Goal: Navigation & Orientation: Find specific page/section

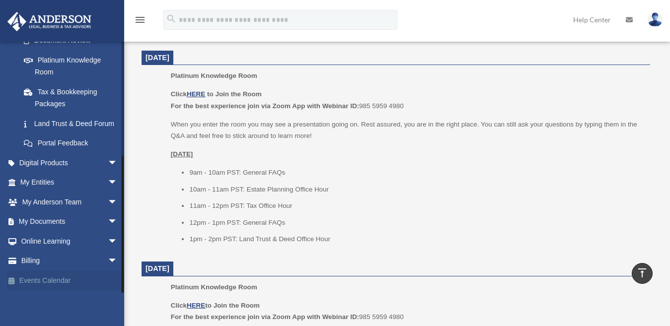
scroll to position [414, 0]
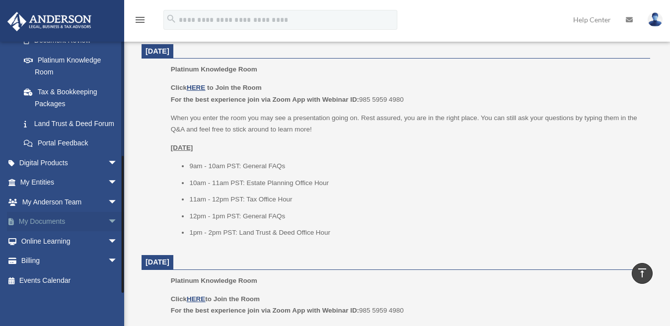
click at [108, 221] on span "arrow_drop_down" at bounding box center [118, 222] width 20 height 20
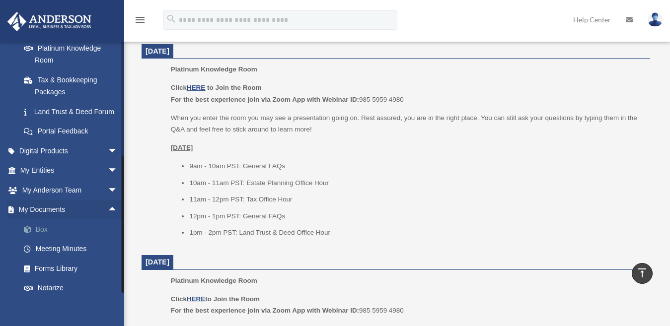
click at [42, 239] on link "Box" at bounding box center [73, 230] width 119 height 20
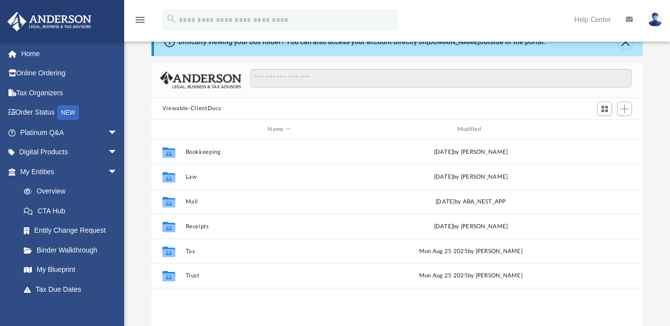
scroll to position [32, 0]
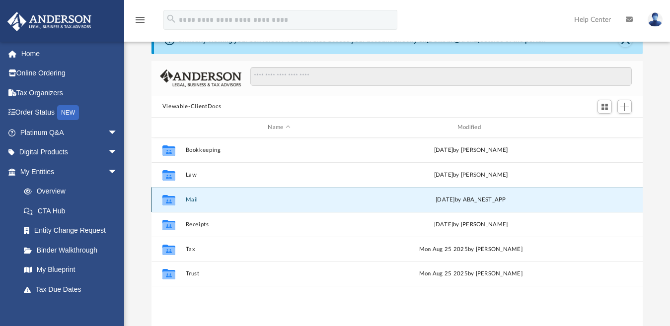
click at [230, 202] on button "Mail" at bounding box center [278, 200] width 187 height 6
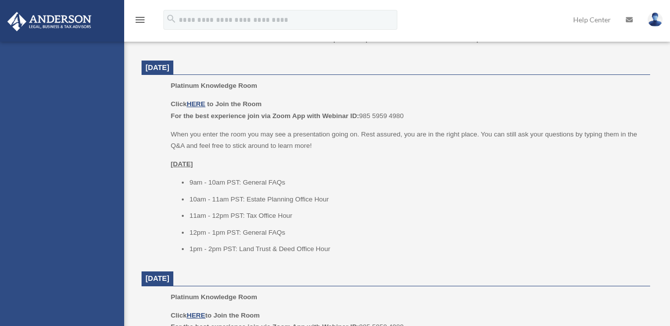
scroll to position [397, 0]
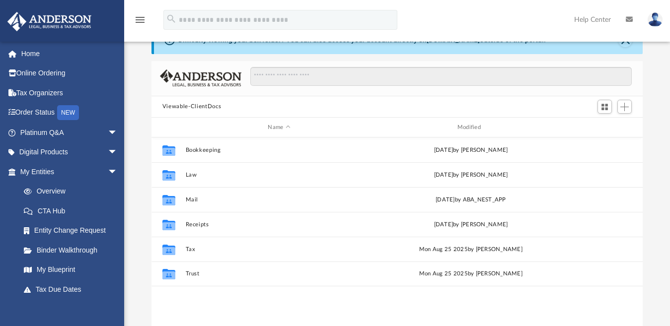
scroll to position [218, 483]
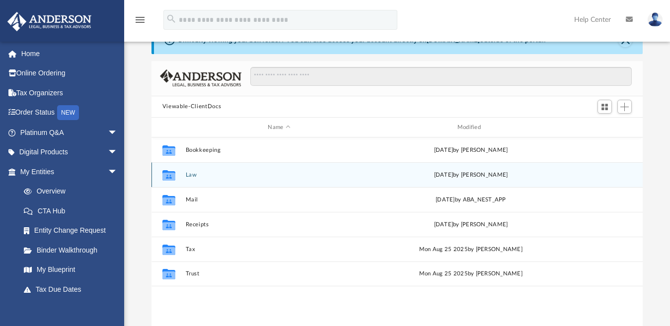
click at [188, 173] on button "Law" at bounding box center [278, 175] width 187 height 6
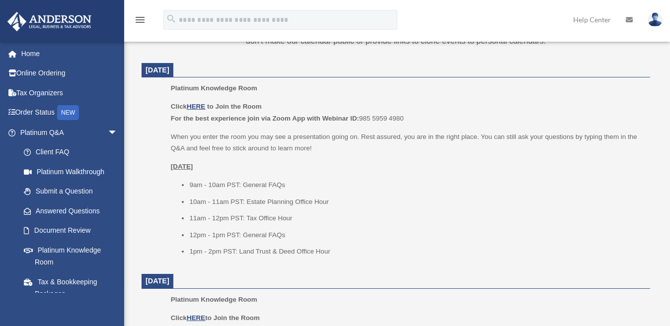
scroll to position [395, 0]
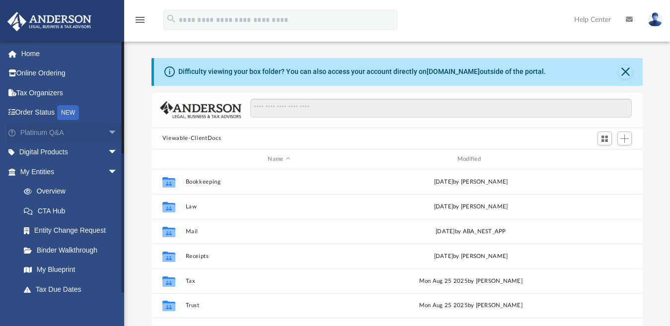
click at [39, 135] on link "Platinum Q&A arrow_drop_down" at bounding box center [70, 133] width 126 height 20
click at [108, 134] on span "arrow_drop_down" at bounding box center [118, 133] width 20 height 20
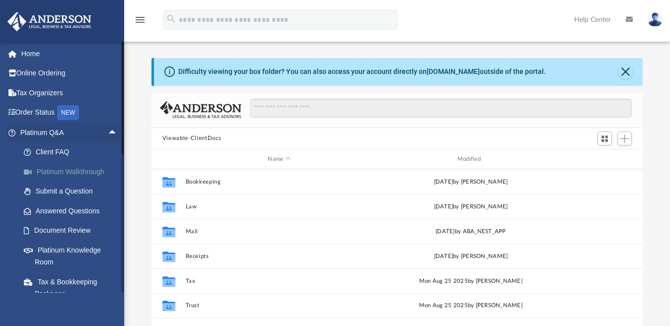
click at [82, 172] on link "Platinum Walkthrough" at bounding box center [73, 172] width 119 height 20
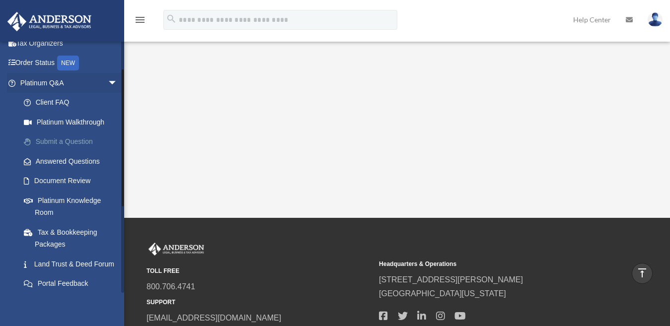
scroll to position [99, 0]
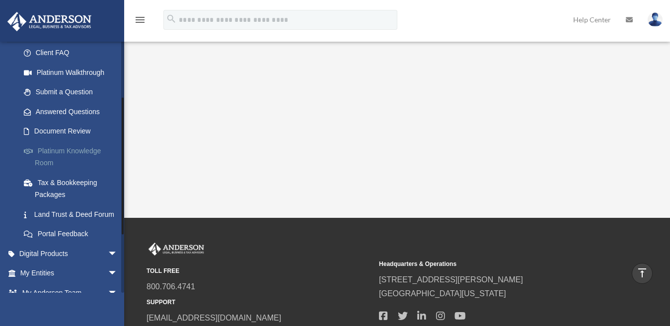
click at [82, 152] on link "Platinum Knowledge Room" at bounding box center [73, 157] width 119 height 32
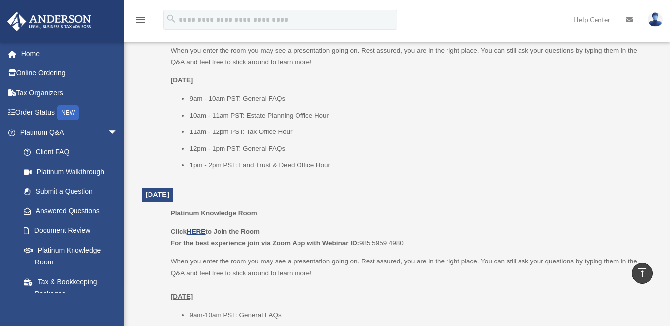
scroll to position [447, 0]
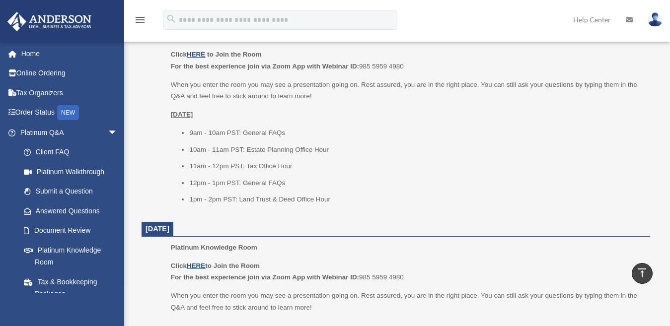
click at [197, 265] on u "HERE" at bounding box center [196, 265] width 18 height 7
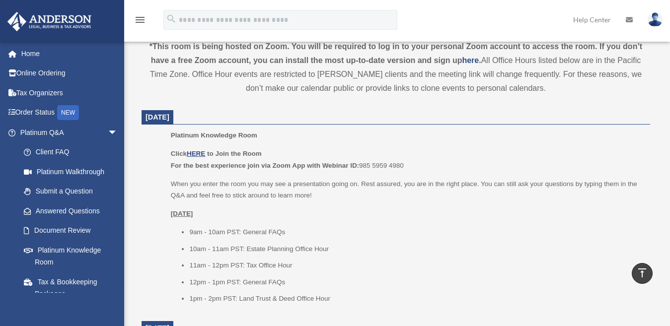
scroll to position [397, 0]
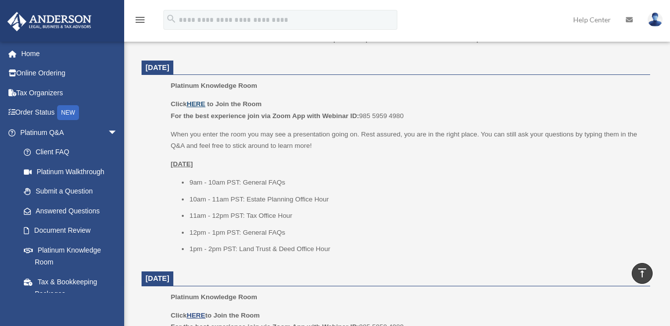
click at [201, 102] on u "HERE" at bounding box center [196, 103] width 18 height 7
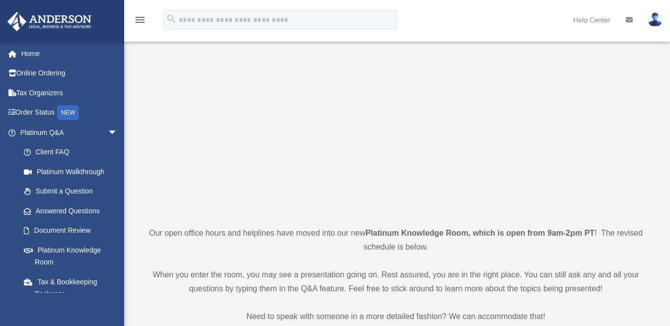
scroll to position [0, 0]
